Goal: Task Accomplishment & Management: Manage account settings

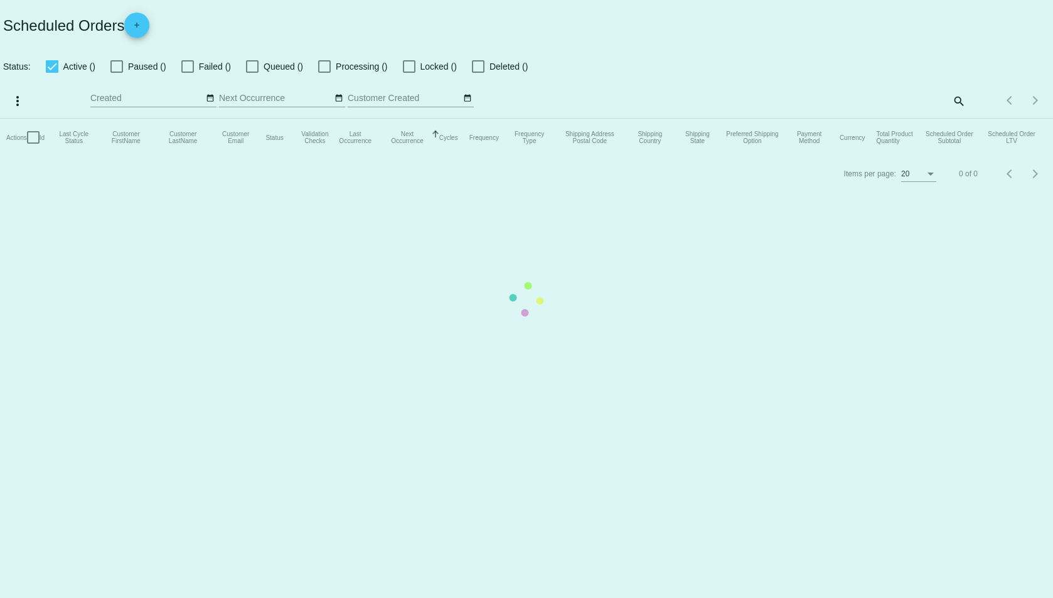
checkbox input "true"
click at [886, 119] on mat-table "Actions Id Last Cycle Status Customer FirstName Customer LastName Customer Emai…" at bounding box center [526, 138] width 1053 height 38
click at [885, 119] on mat-table "Actions Id Last Cycle Status Customer FirstName Customer LastName Customer Emai…" at bounding box center [526, 138] width 1053 height 38
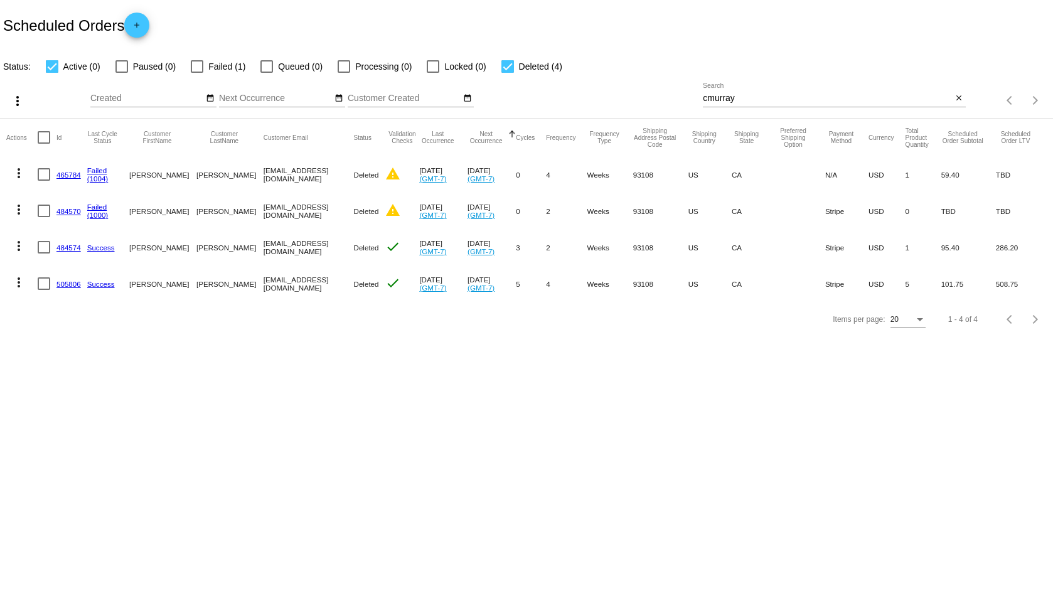
click at [723, 100] on input "cmurray" at bounding box center [827, 99] width 249 height 10
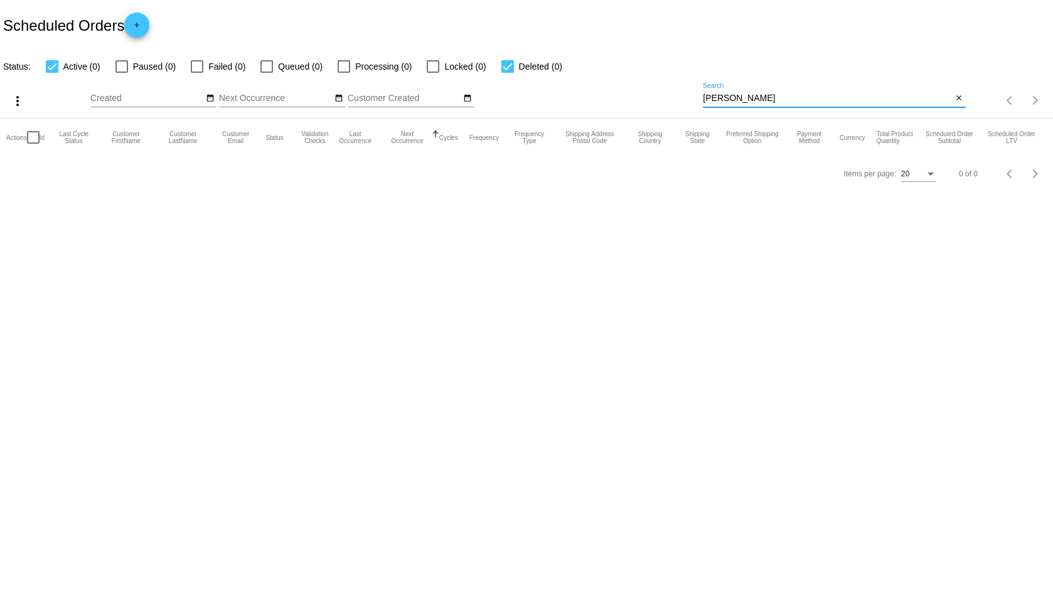
drag, startPoint x: 757, startPoint y: 100, endPoint x: 701, endPoint y: 107, distance: 56.9
click at [701, 107] on div "more_vert Oct Jan Feb Mar Apr 1" at bounding box center [526, 96] width 1053 height 45
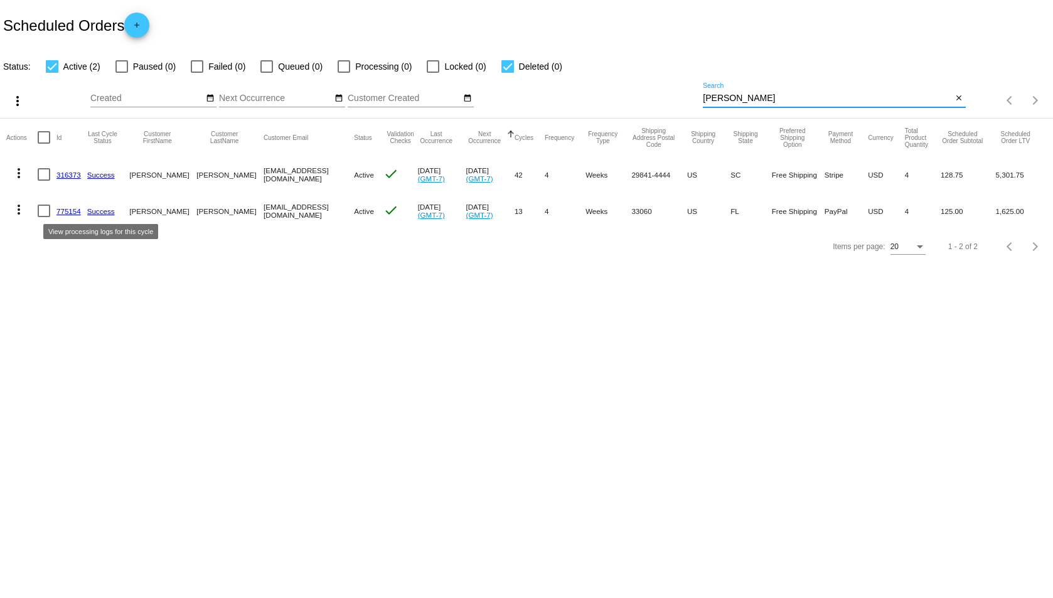
type input "hadley"
click at [105, 212] on link "Success" at bounding box center [101, 211] width 28 height 8
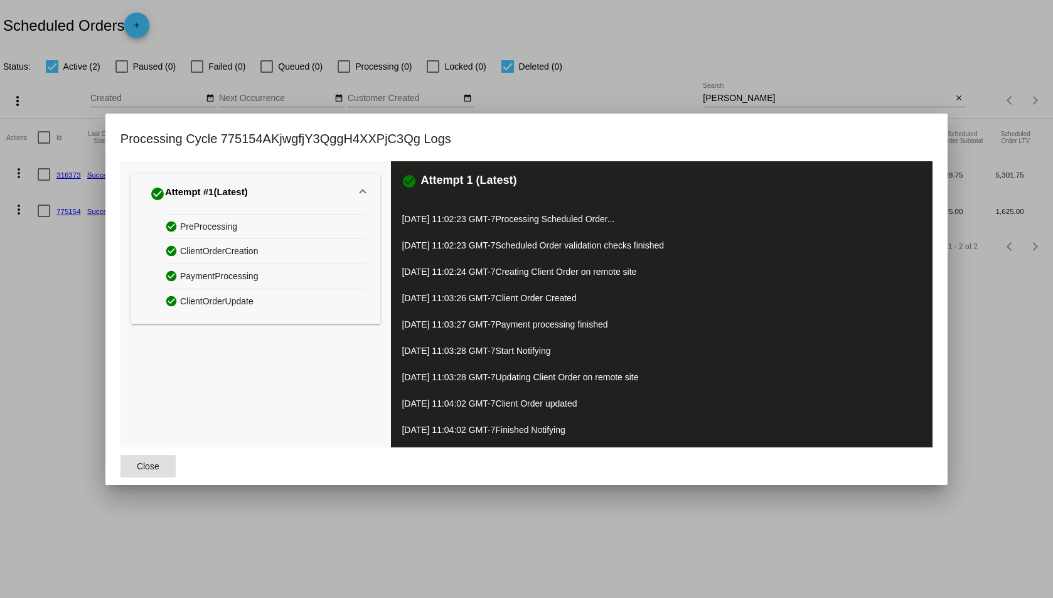
drag, startPoint x: 147, startPoint y: 474, endPoint x: 141, endPoint y: 441, distance: 33.8
click at [147, 476] on button "Close" at bounding box center [147, 466] width 55 height 23
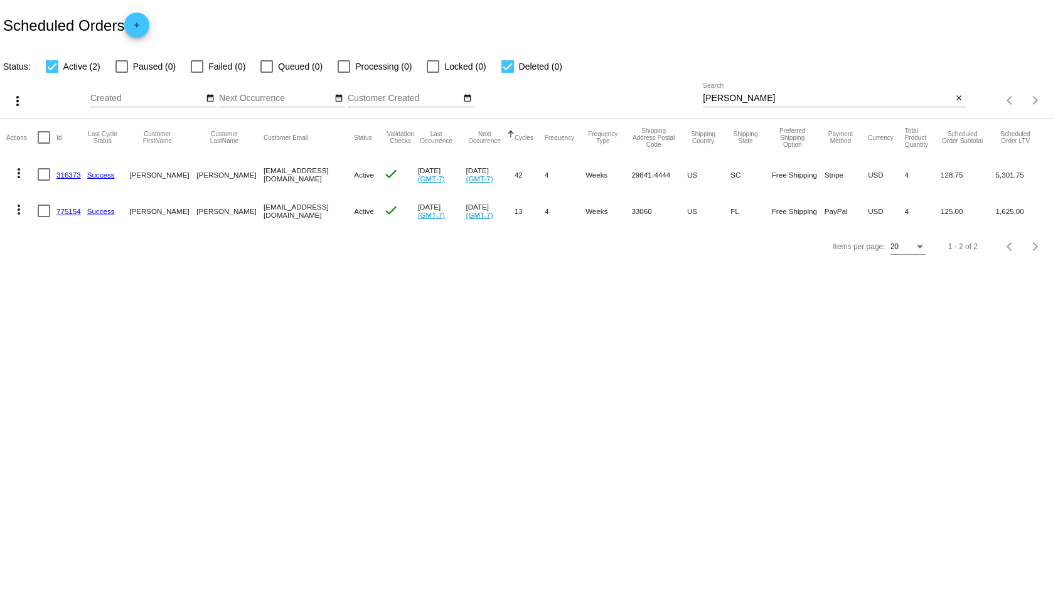
click at [75, 215] on link "775154" at bounding box center [68, 211] width 24 height 8
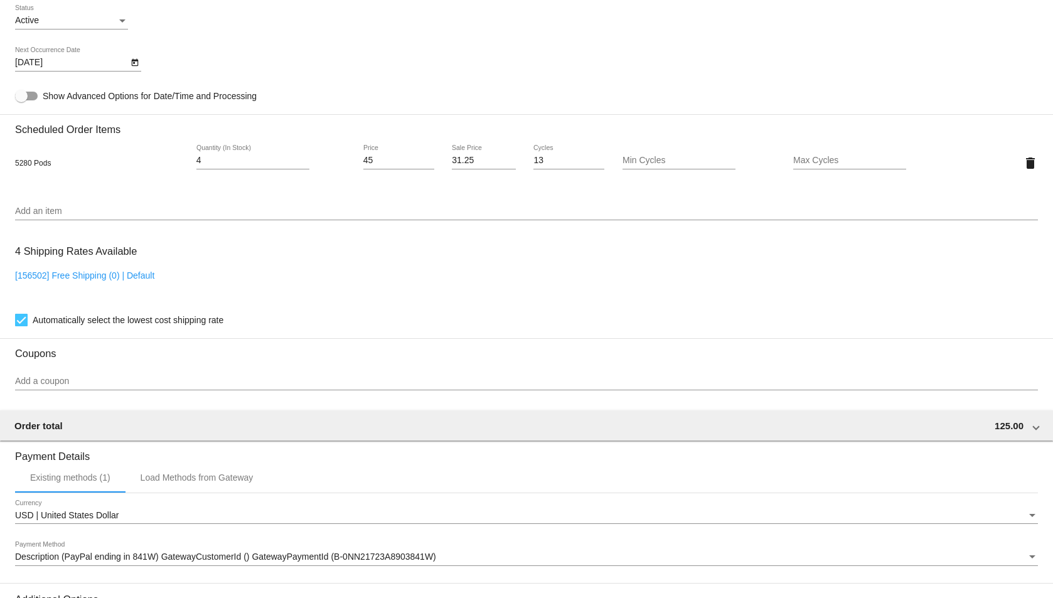
scroll to position [732, 0]
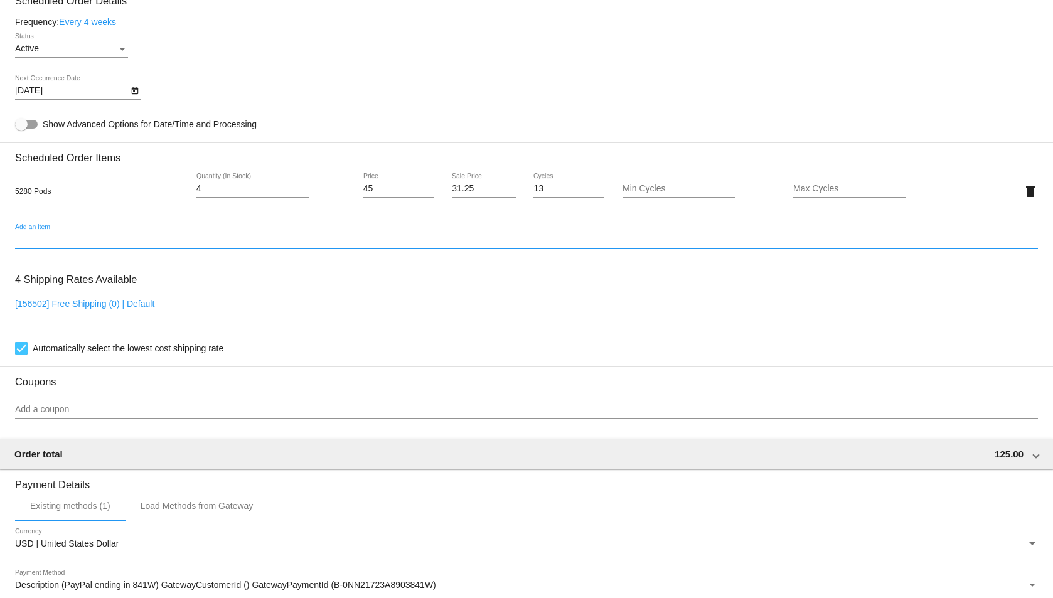
click at [254, 242] on input "Add an item" at bounding box center [526, 240] width 1023 height 10
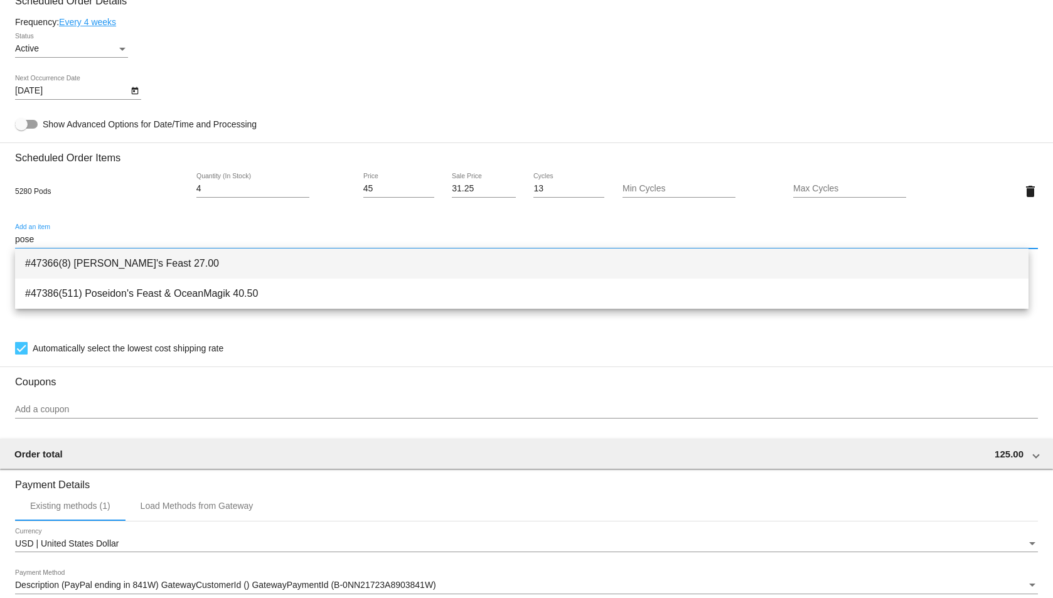
type input "pose"
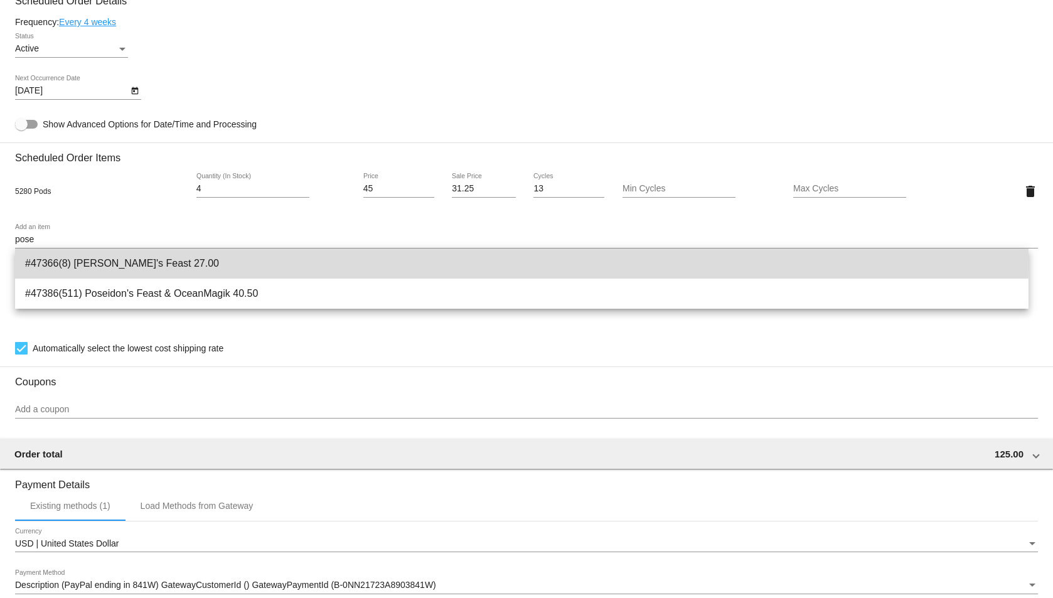
click at [198, 259] on span "#47366(8) Poseidon's Feast 27.00" at bounding box center [521, 264] width 993 height 30
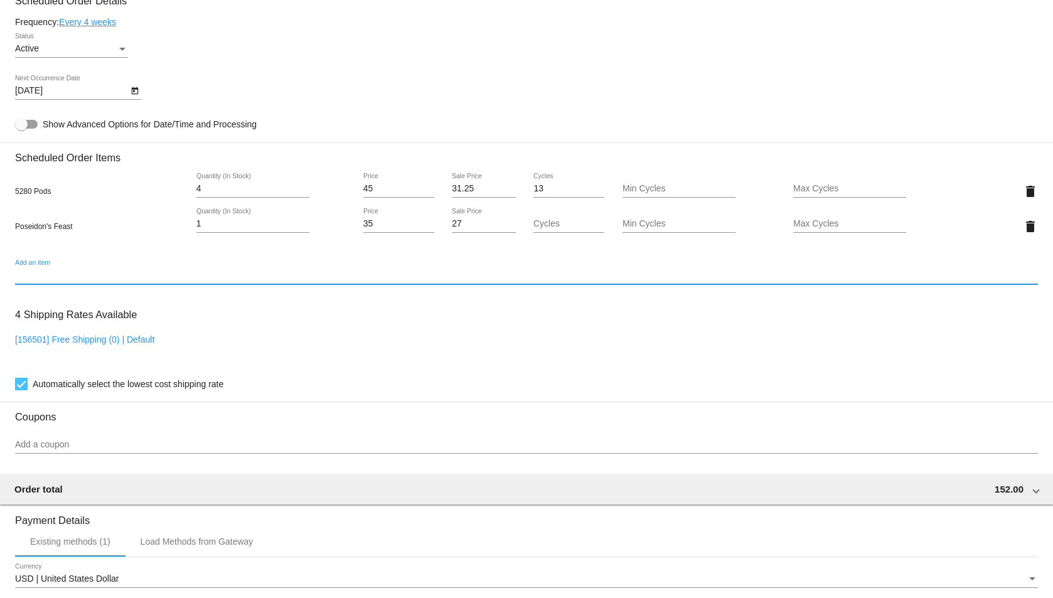
click at [230, 226] on input "1" at bounding box center [252, 224] width 113 height 10
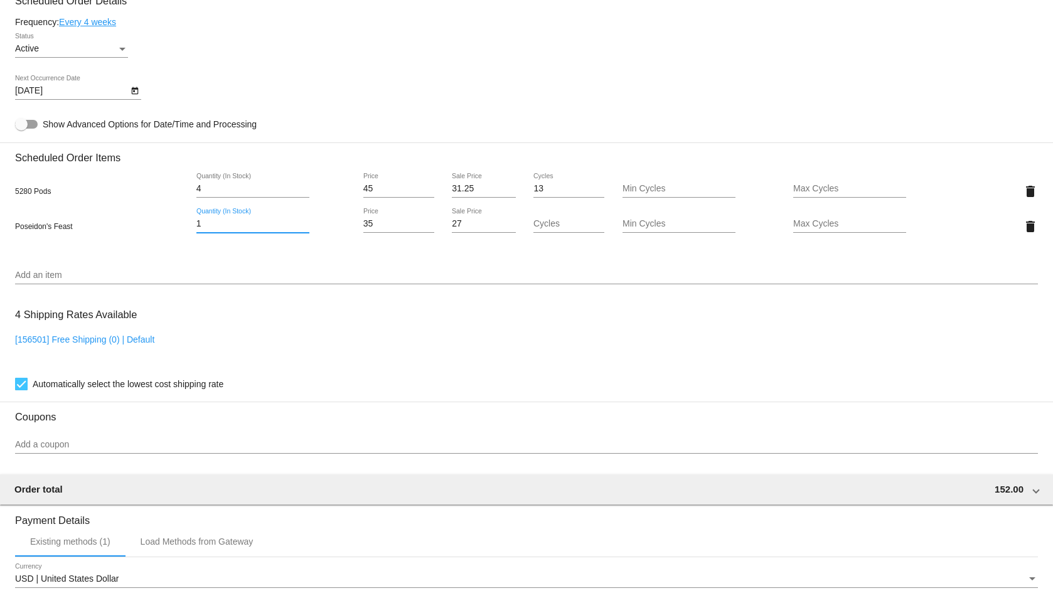
click at [230, 226] on input "1" at bounding box center [252, 224] width 113 height 10
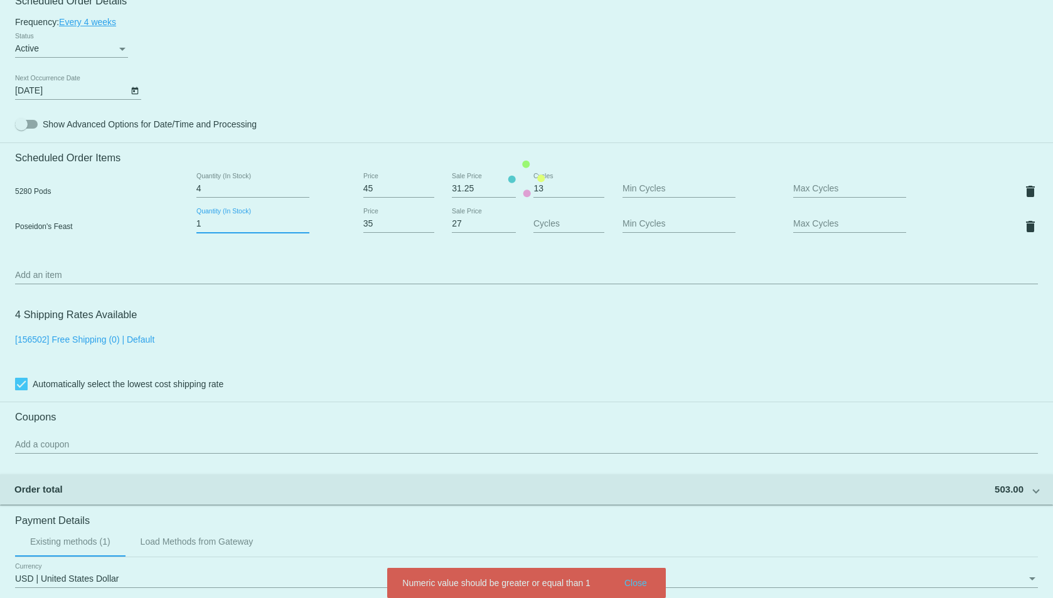
type input "1"
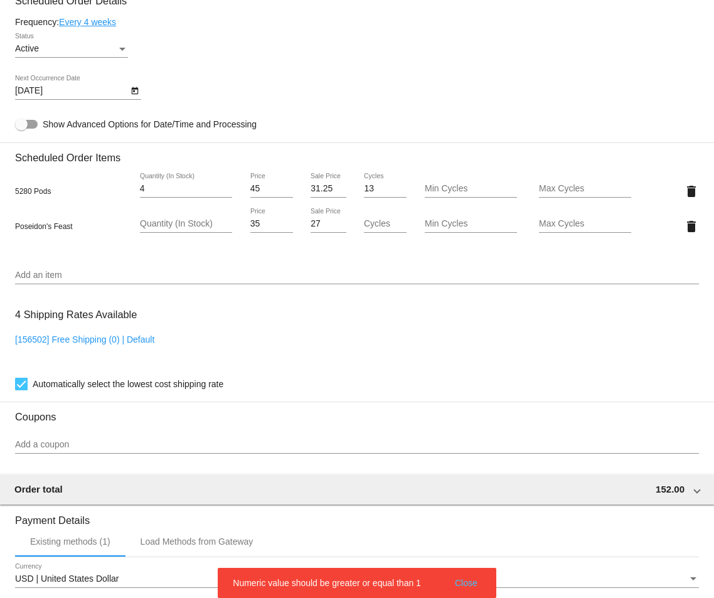
click at [223, 215] on div "Quantity (In Stock)" at bounding box center [186, 220] width 92 height 24
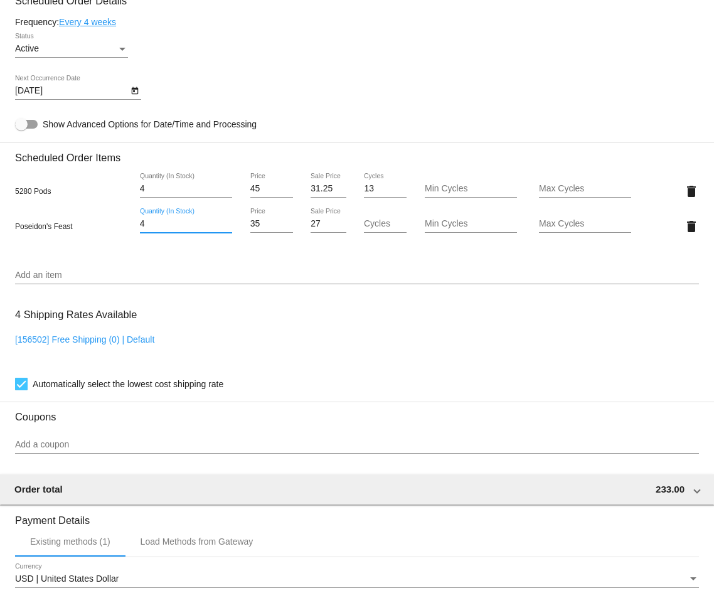
type input "4"
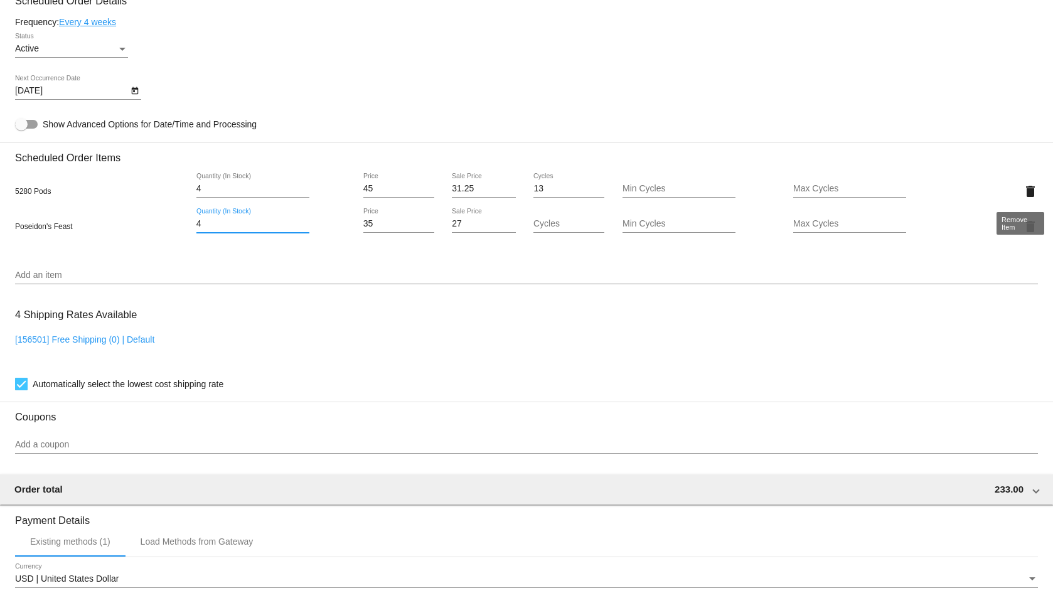
click at [1023, 189] on mat-icon "delete" at bounding box center [1030, 191] width 15 height 15
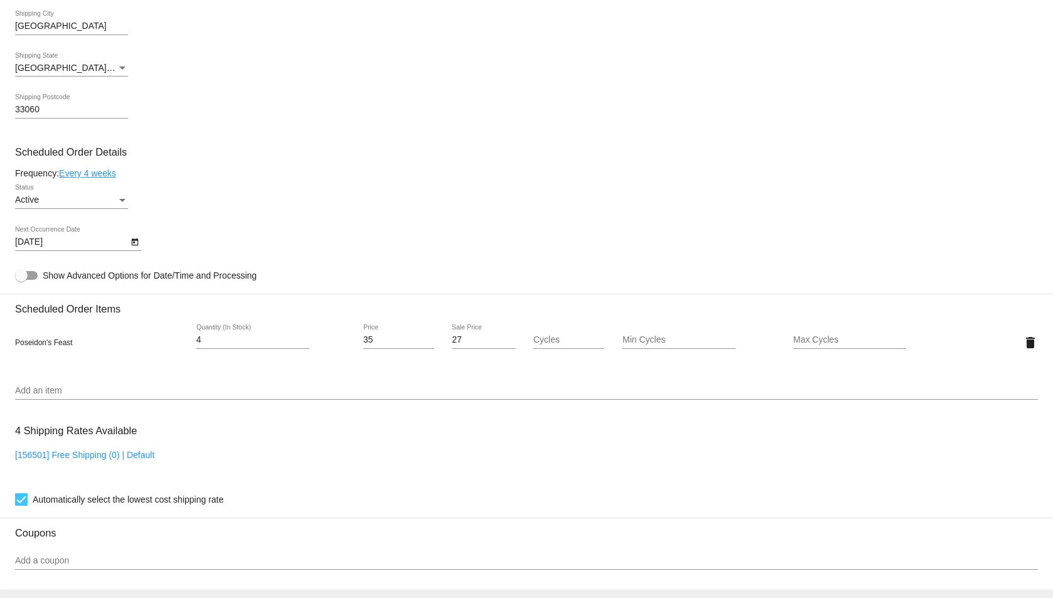
scroll to position [630, 0]
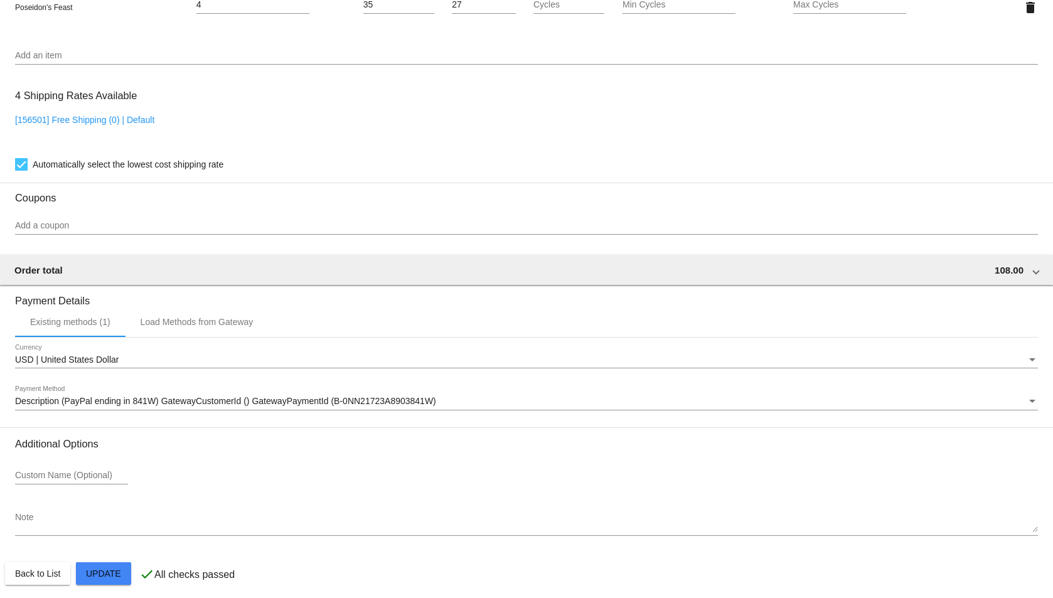
scroll to position [923, 0]
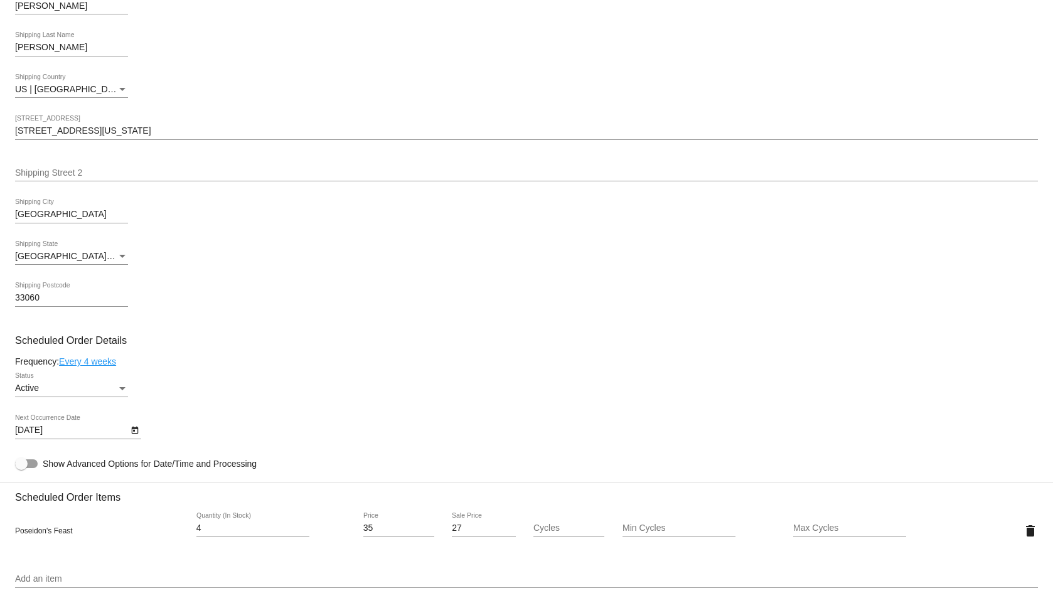
scroll to position [484, 0]
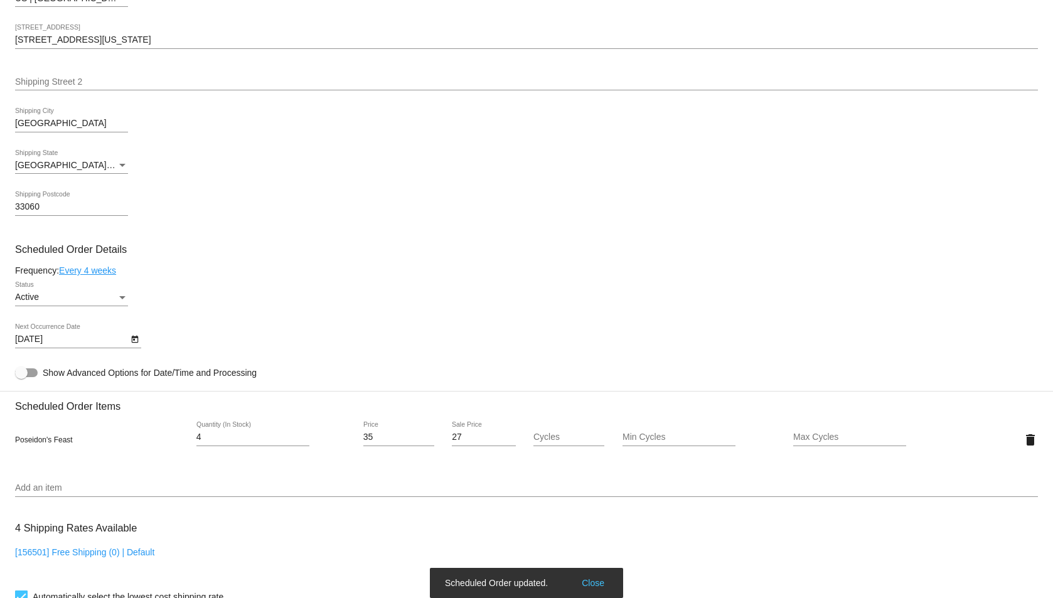
click at [133, 335] on icon "Open calendar" at bounding box center [135, 339] width 9 height 15
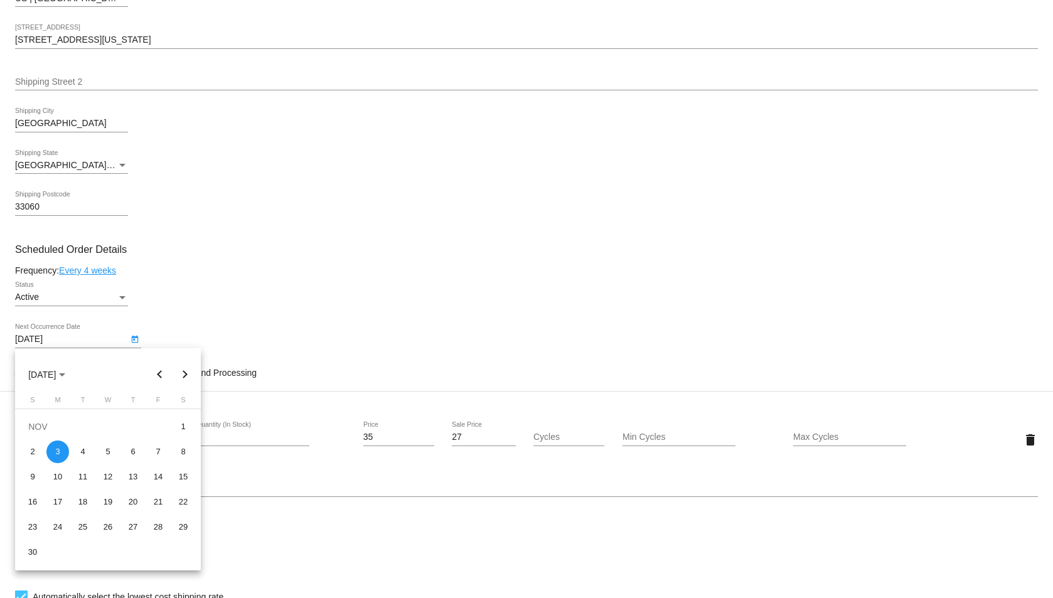
click at [226, 328] on div at bounding box center [526, 299] width 1053 height 598
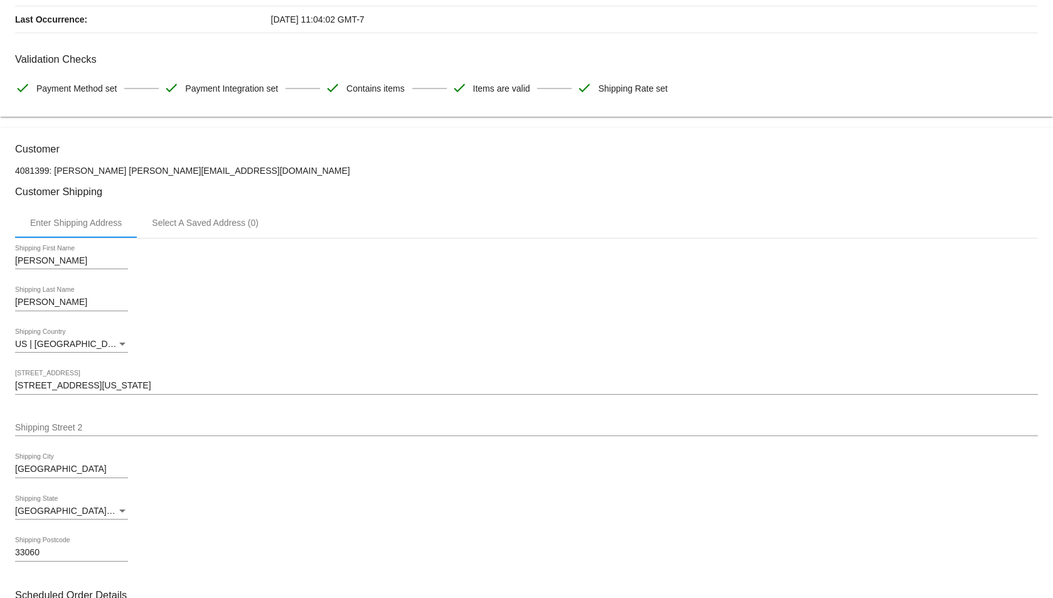
scroll to position [0, 0]
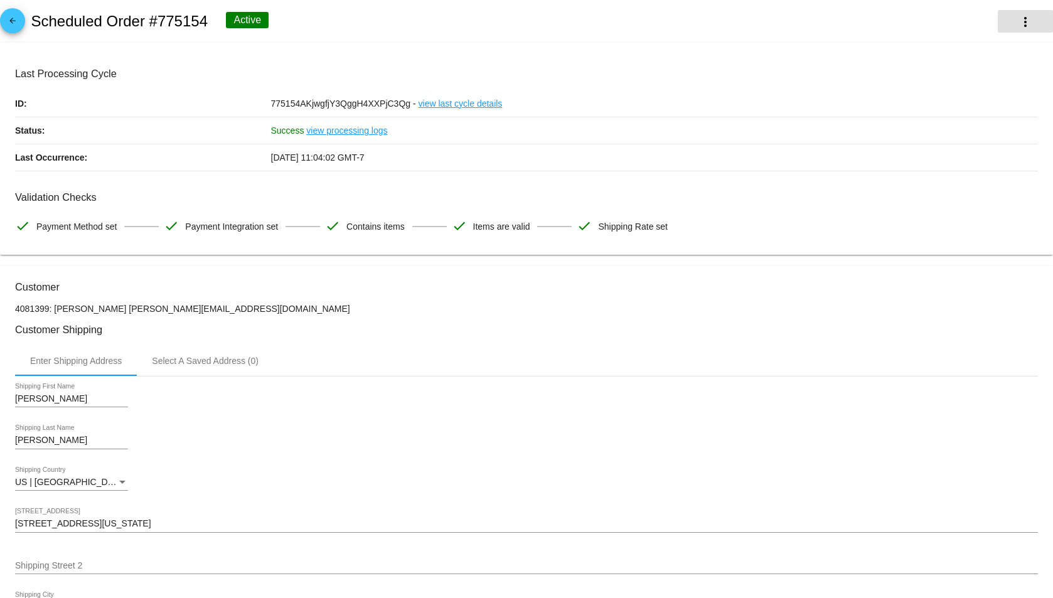
click at [1018, 16] on mat-icon "more_vert" at bounding box center [1025, 21] width 15 height 15
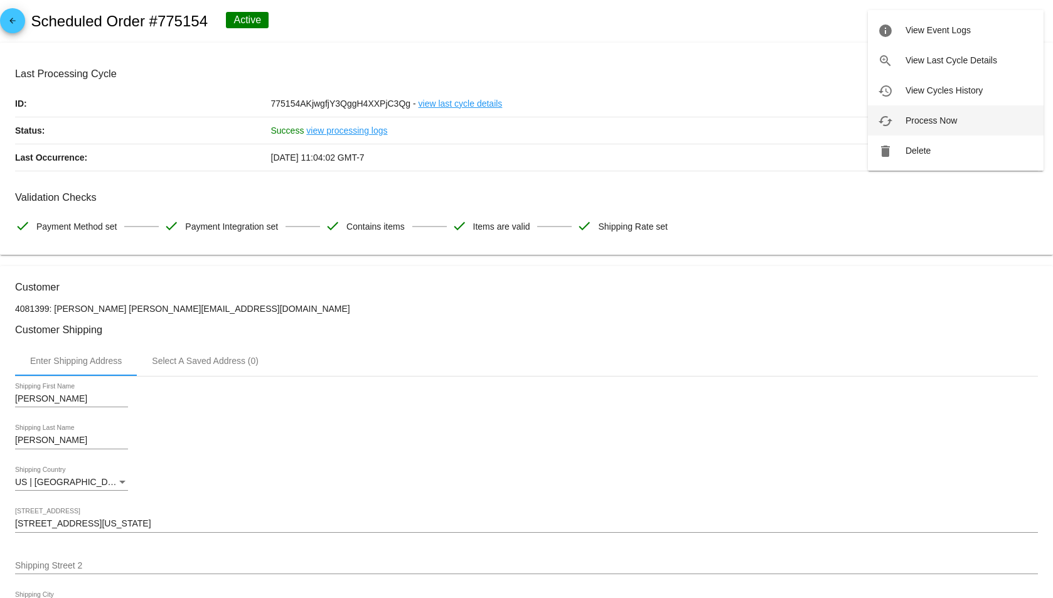
click at [960, 121] on button "cached Process Now" at bounding box center [956, 120] width 176 height 30
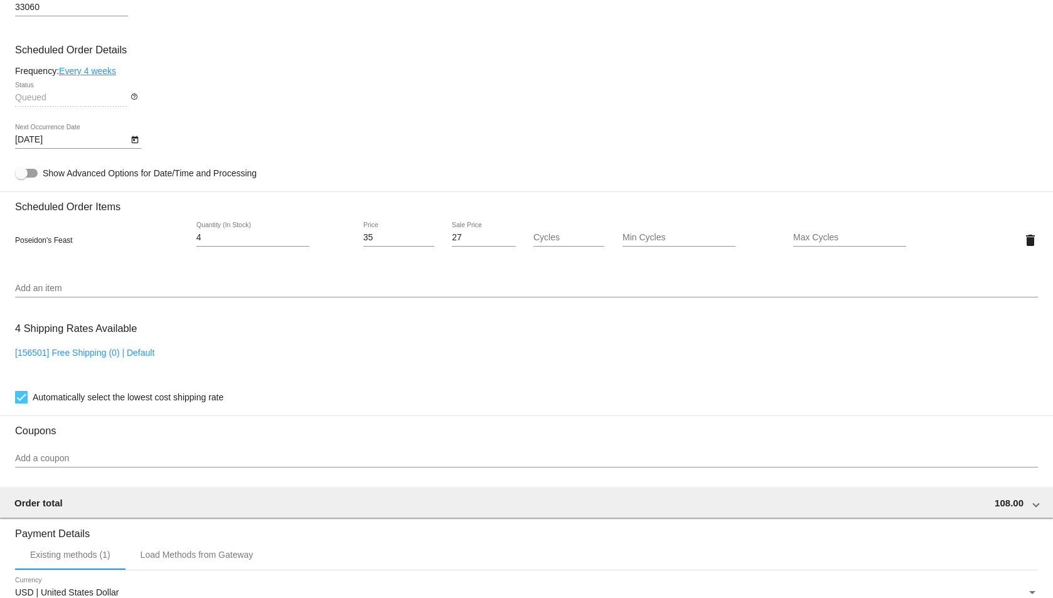
scroll to position [732, 0]
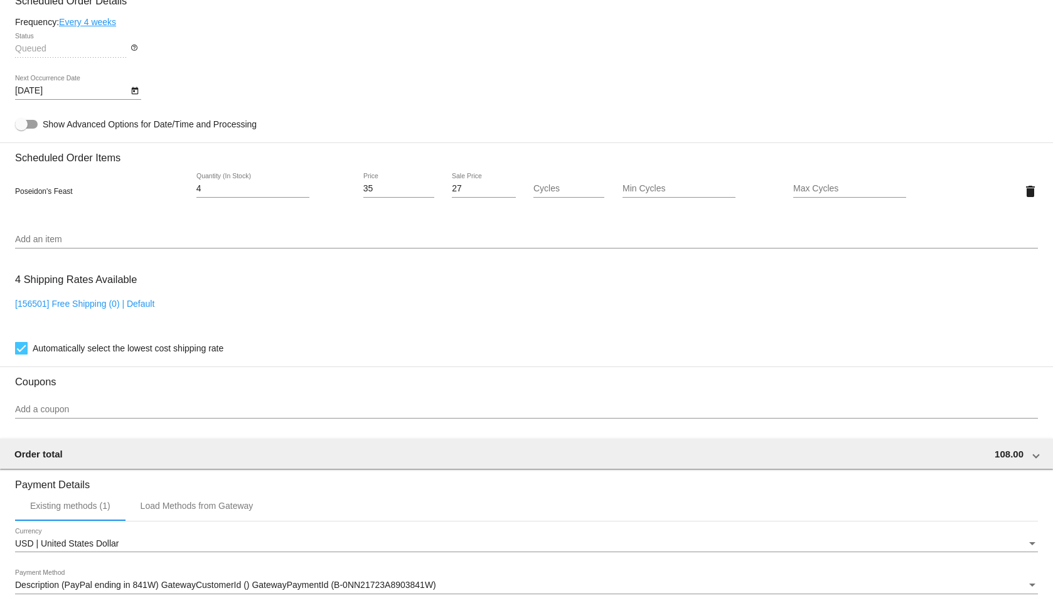
click at [724, 265] on mat-card-content "Customer 4081399: David Hadley dhadleyray@gmail.com Customer Shipping Enter Shi…" at bounding box center [526, 140] width 1023 height 1182
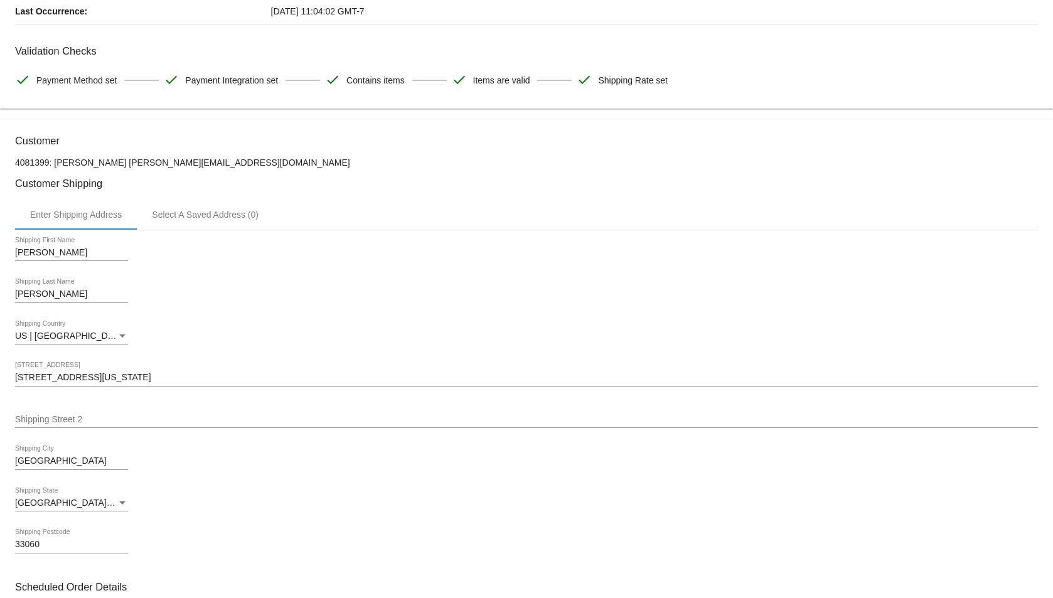
scroll to position [0, 0]
